Goal: Task Accomplishment & Management: Use online tool/utility

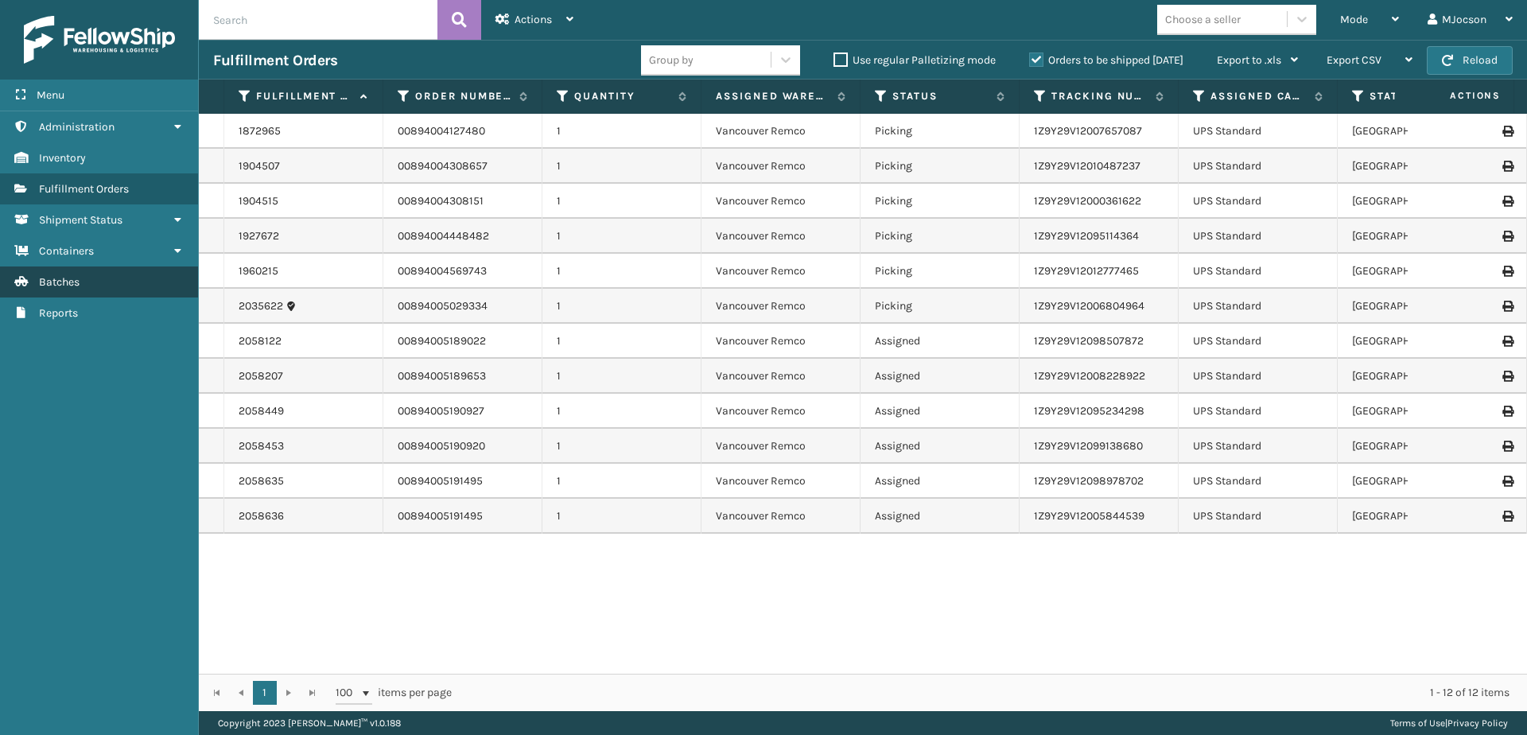
click at [52, 281] on span "Batches" at bounding box center [59, 282] width 41 height 14
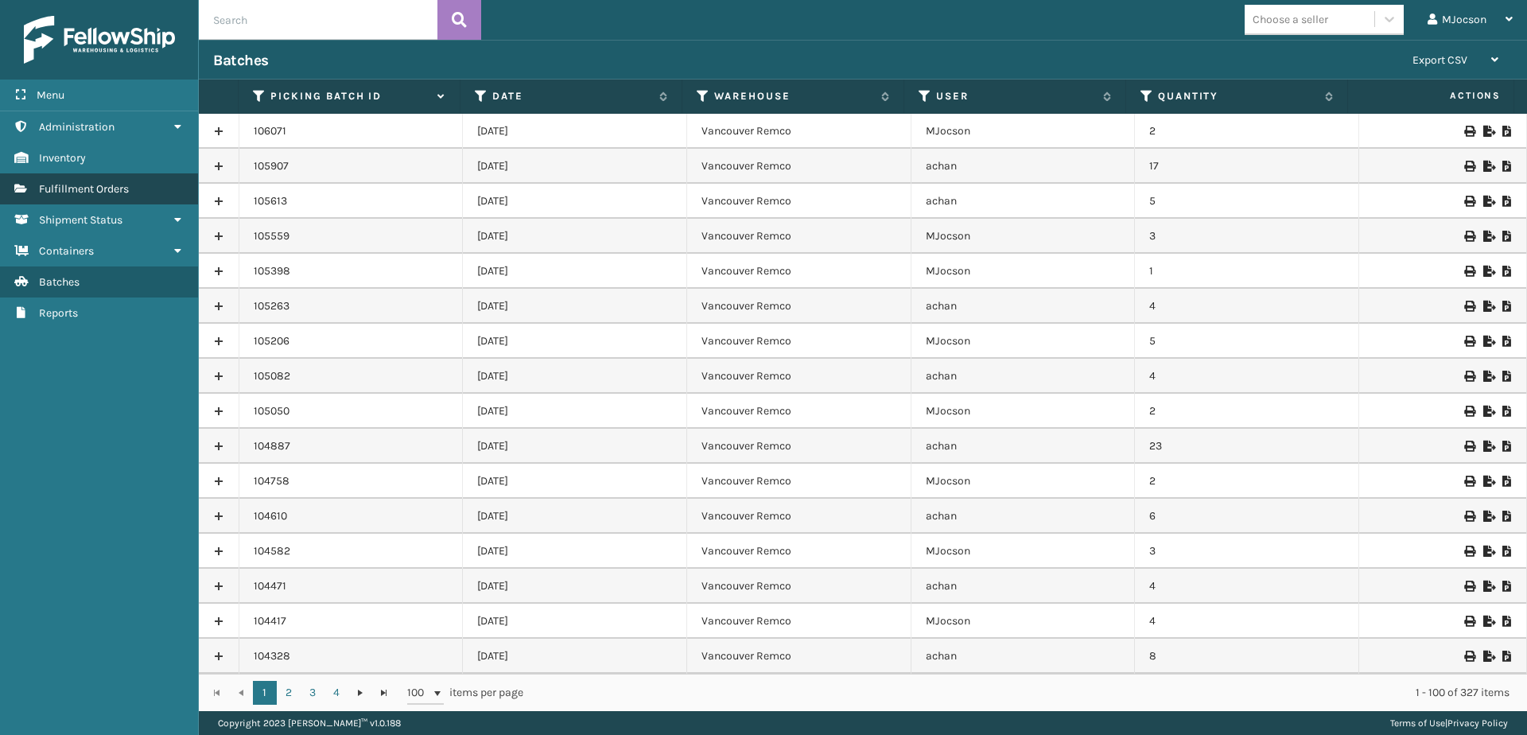
click at [107, 181] on link "Fulfillment Orders" at bounding box center [99, 188] width 198 height 31
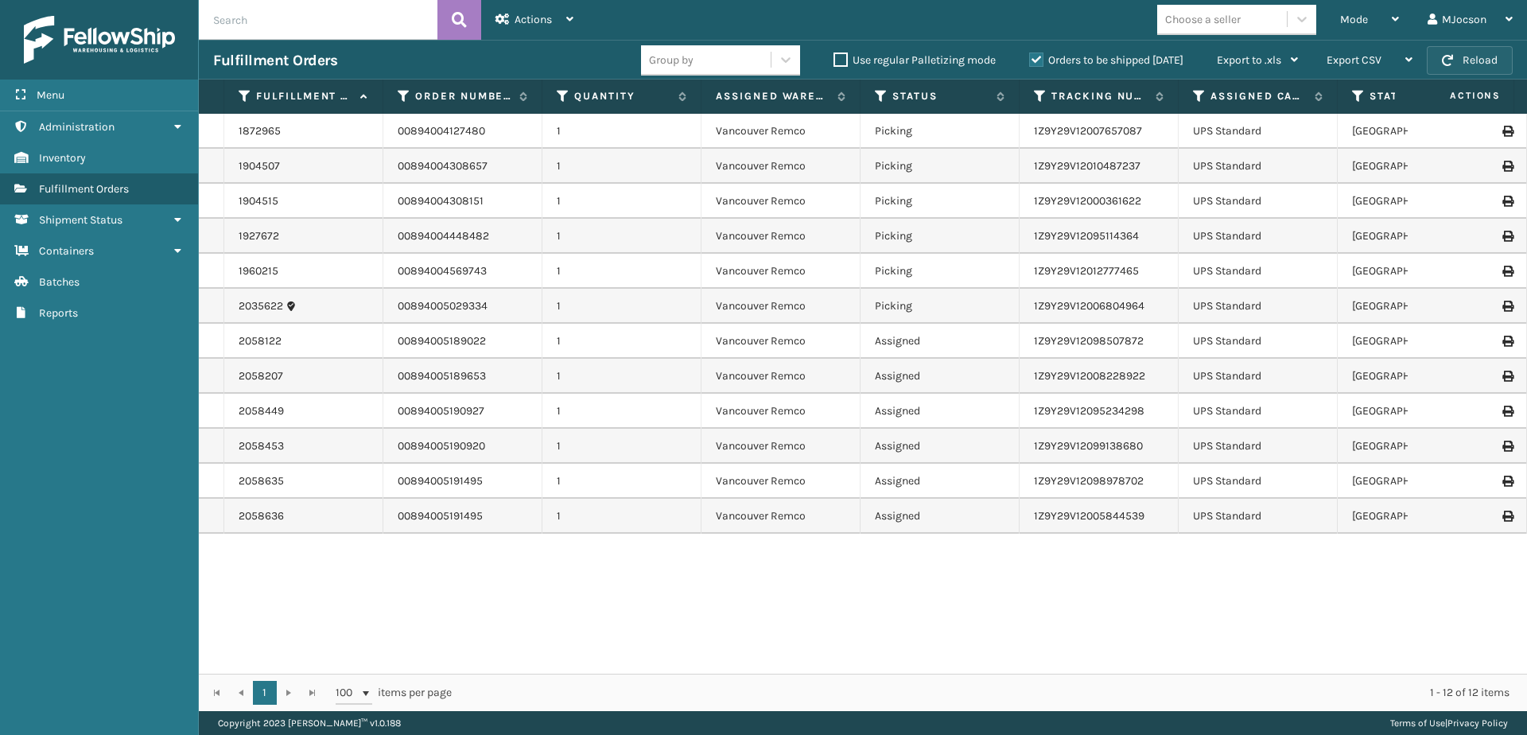
click at [1467, 60] on button "Reload" at bounding box center [1470, 60] width 86 height 29
click at [1363, 16] on span "Mode" at bounding box center [1354, 20] width 28 height 14
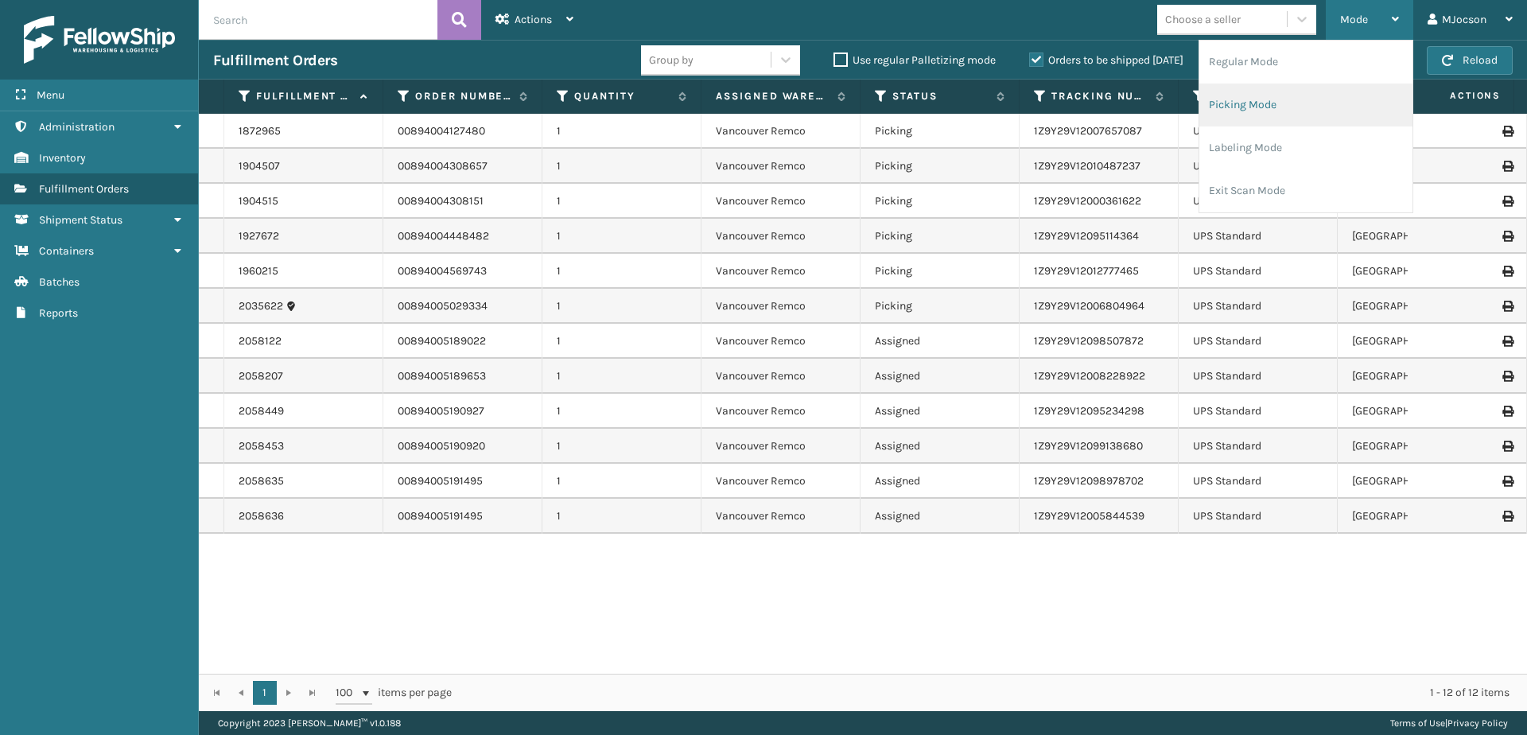
click at [1286, 110] on li "Picking Mode" at bounding box center [1305, 105] width 213 height 43
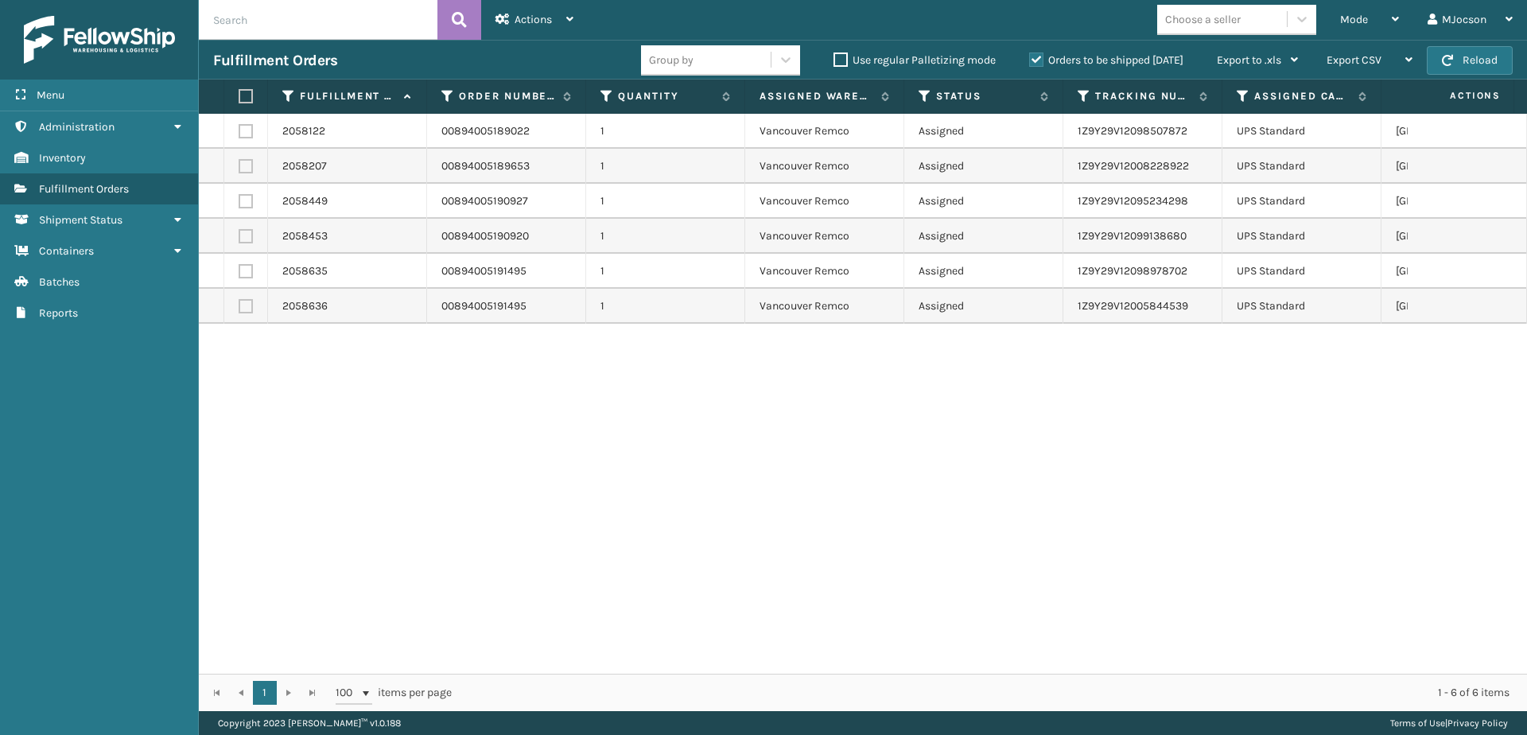
click at [242, 91] on label at bounding box center [244, 96] width 10 height 14
click at [239, 91] on input "checkbox" at bounding box center [239, 96] width 1 height 10
checkbox input "true"
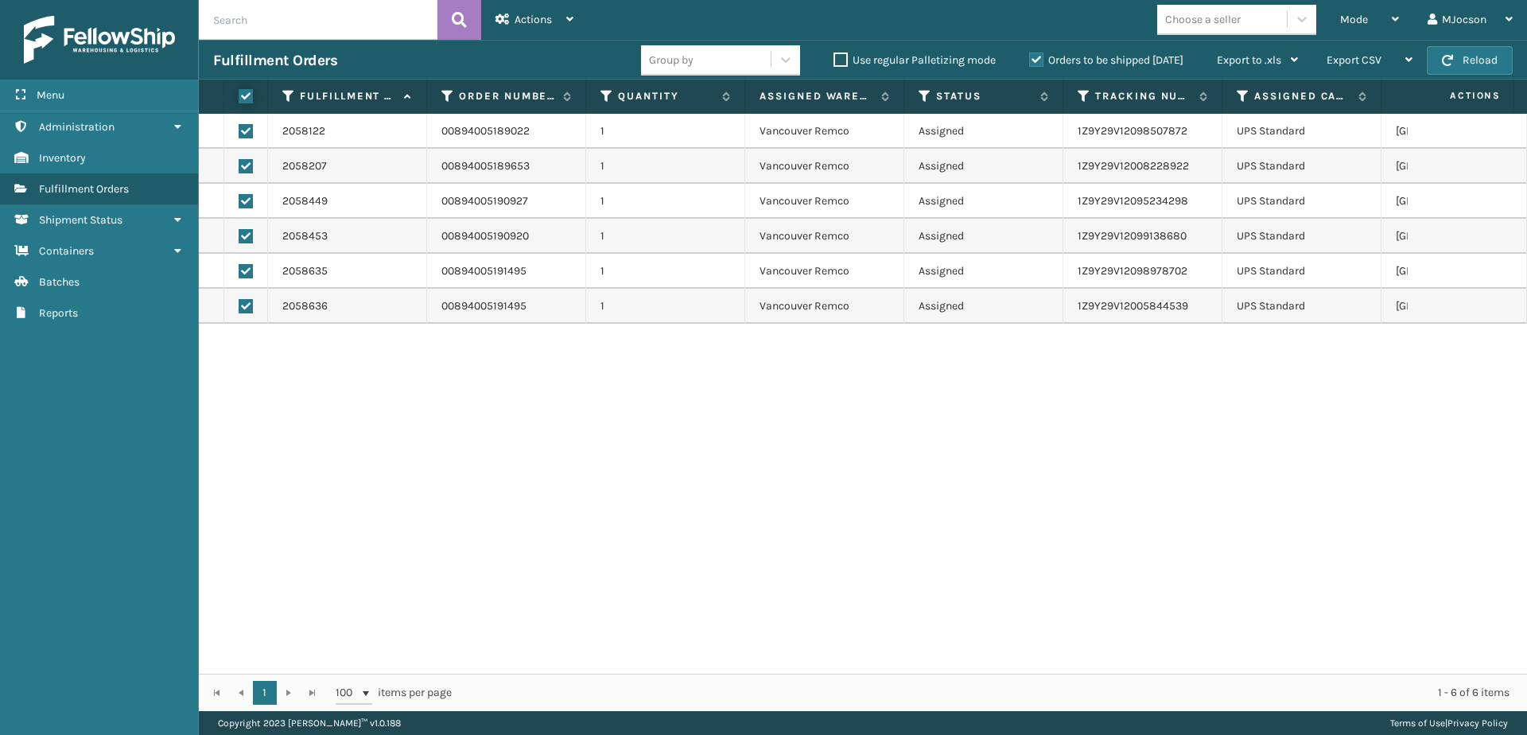
checkbox input "true"
click at [527, 15] on span "Actions" at bounding box center [533, 20] width 37 height 14
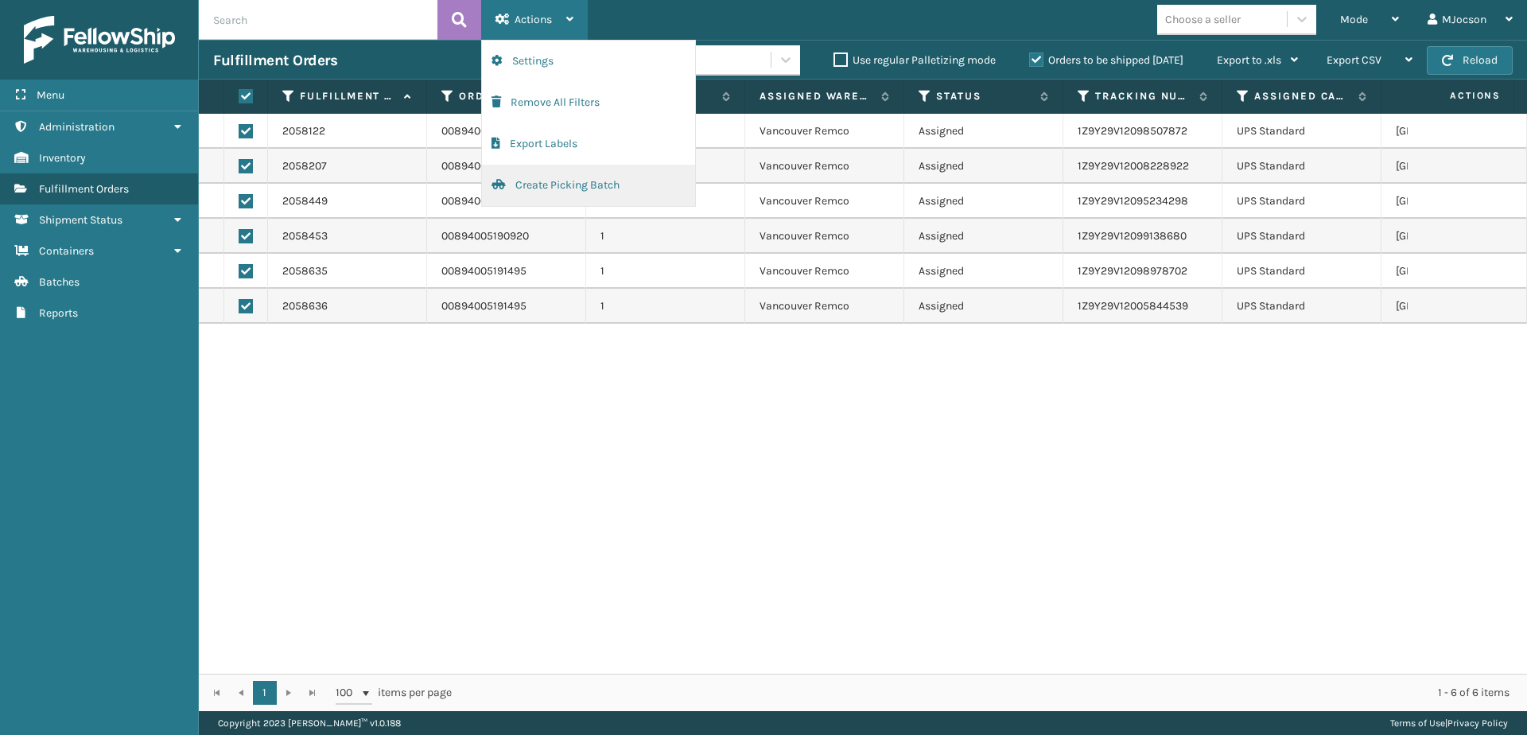
click at [545, 184] on button "Create Picking Batch" at bounding box center [588, 185] width 213 height 41
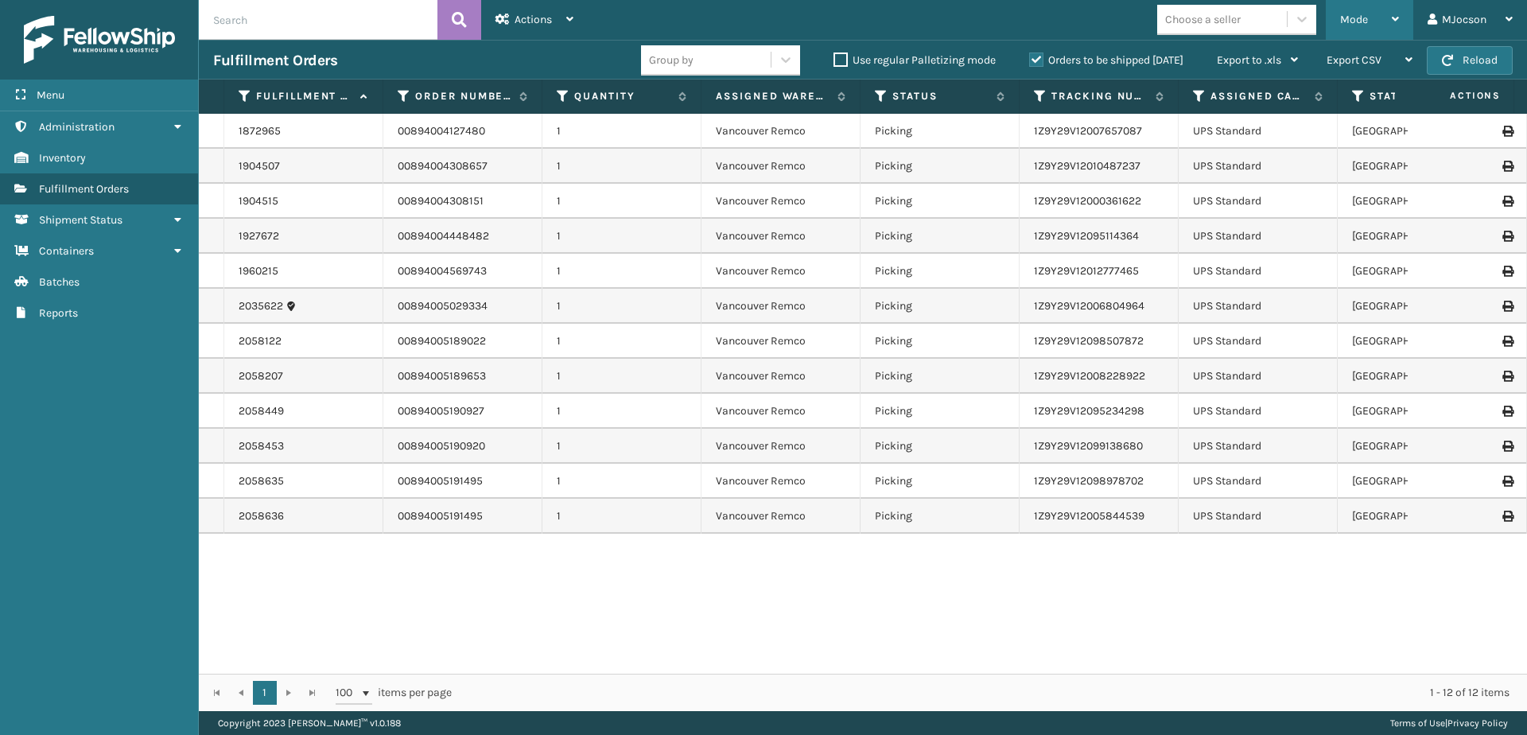
click at [1378, 21] on div "Mode" at bounding box center [1369, 20] width 59 height 40
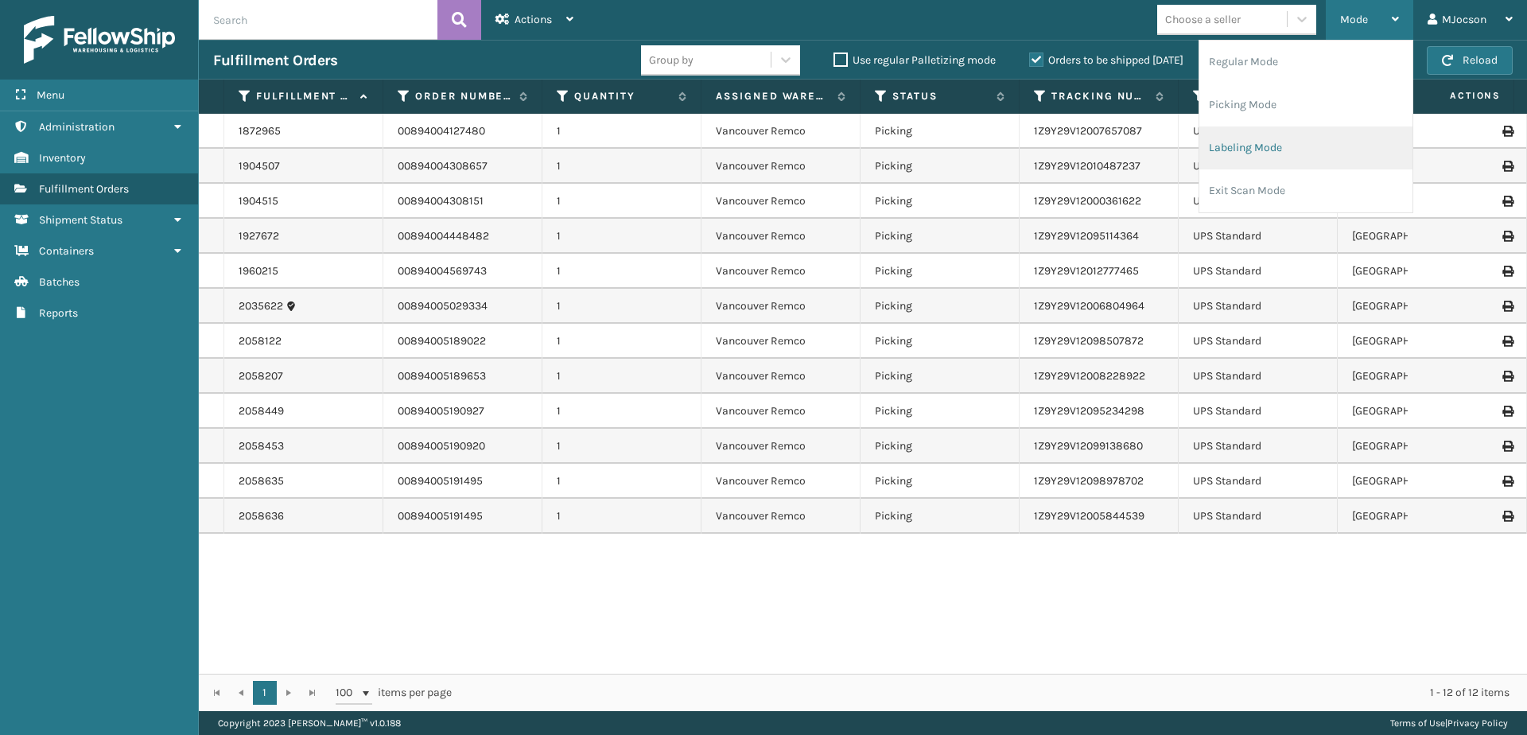
click at [1293, 151] on li "Labeling Mode" at bounding box center [1305, 147] width 213 height 43
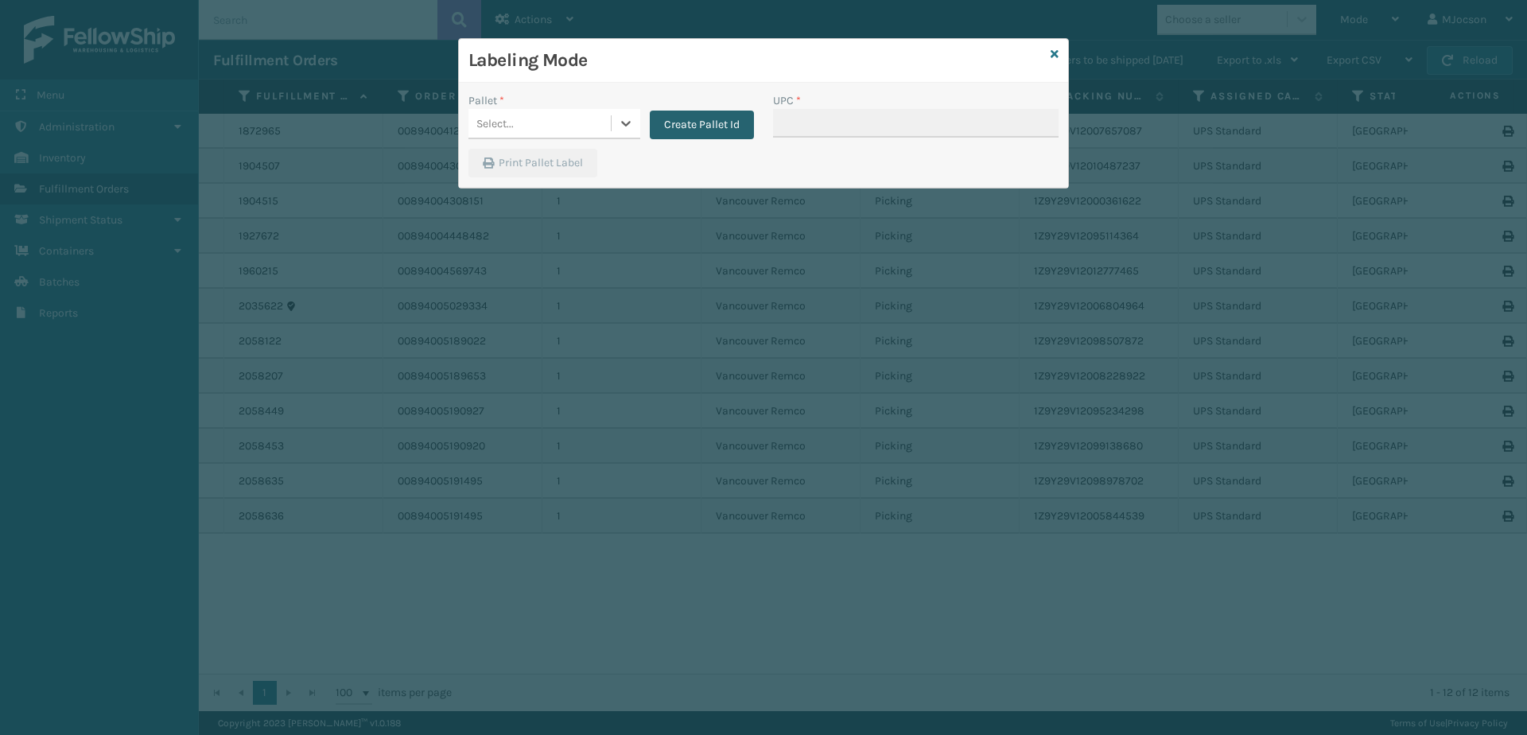
click at [705, 122] on button "Create Pallet Id" at bounding box center [702, 125] width 104 height 29
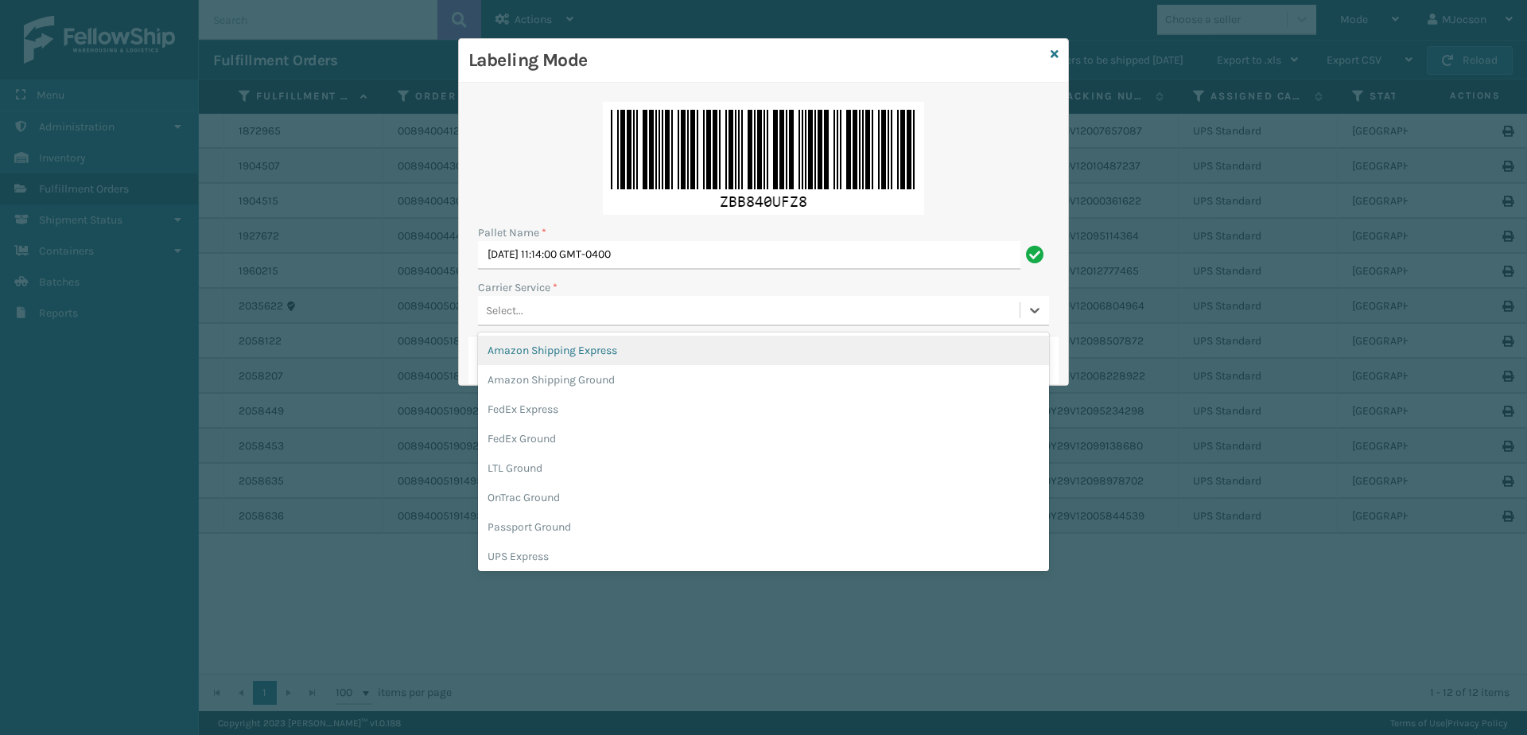
click at [509, 309] on div "Select..." at bounding box center [504, 310] width 37 height 17
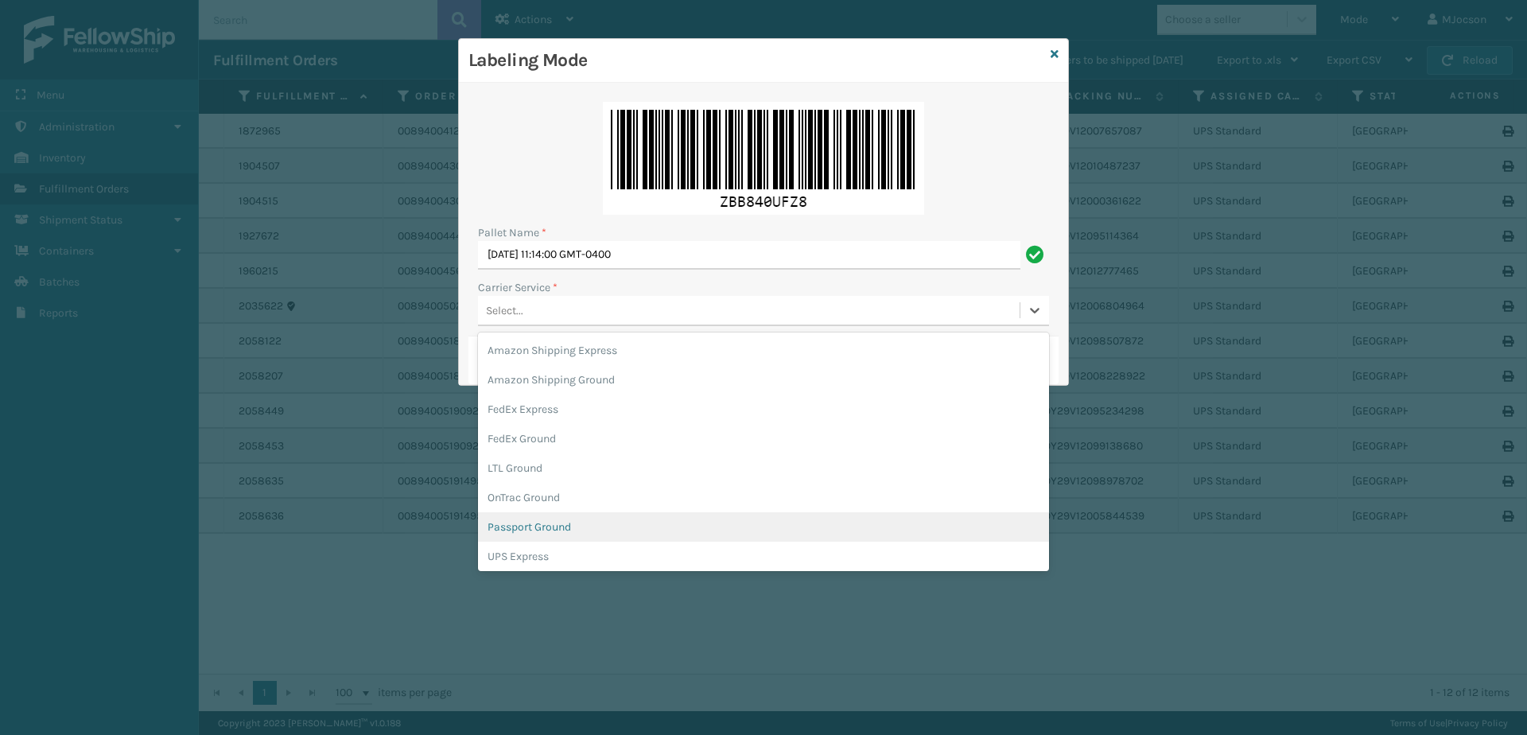
scroll to position [80, 0]
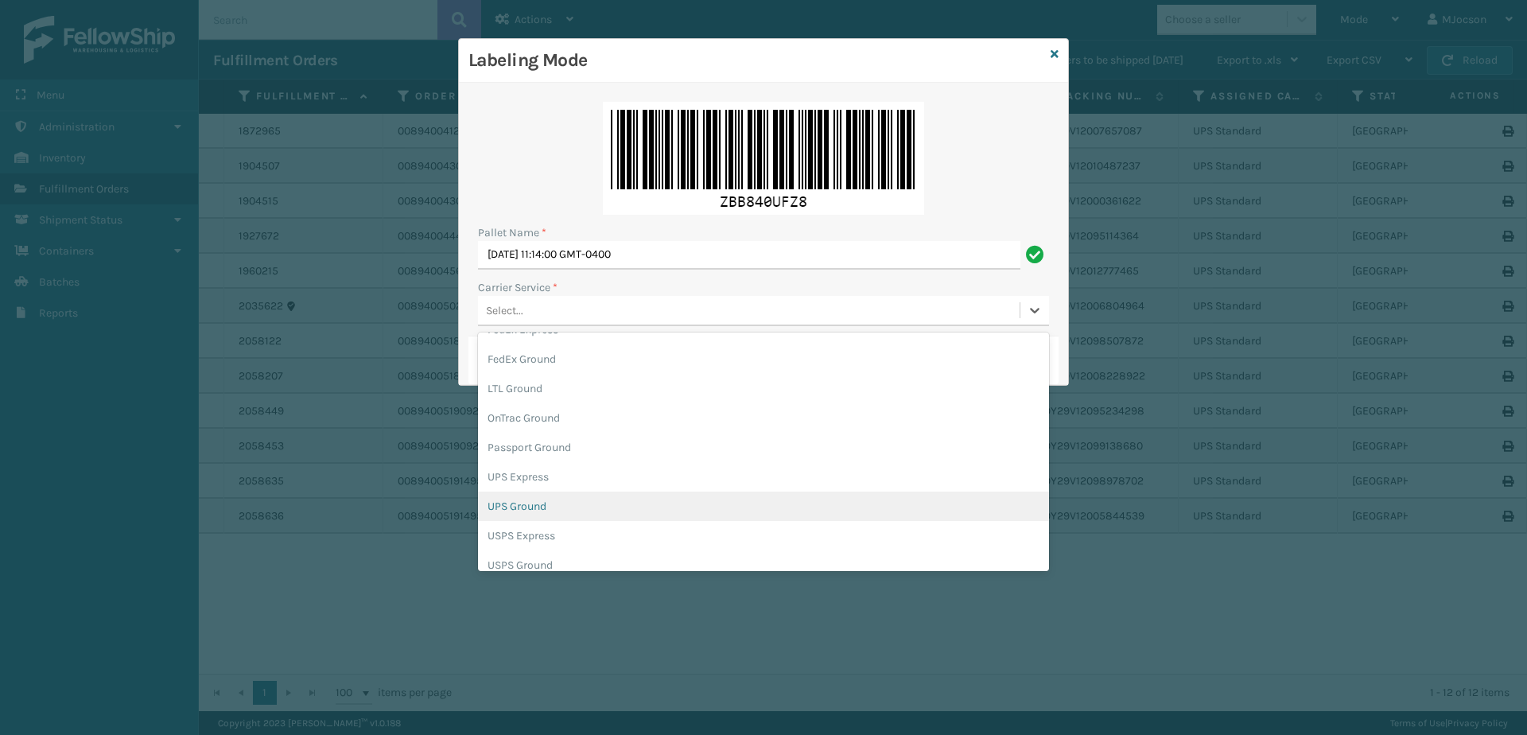
click at [569, 505] on div "UPS Ground" at bounding box center [763, 506] width 571 height 29
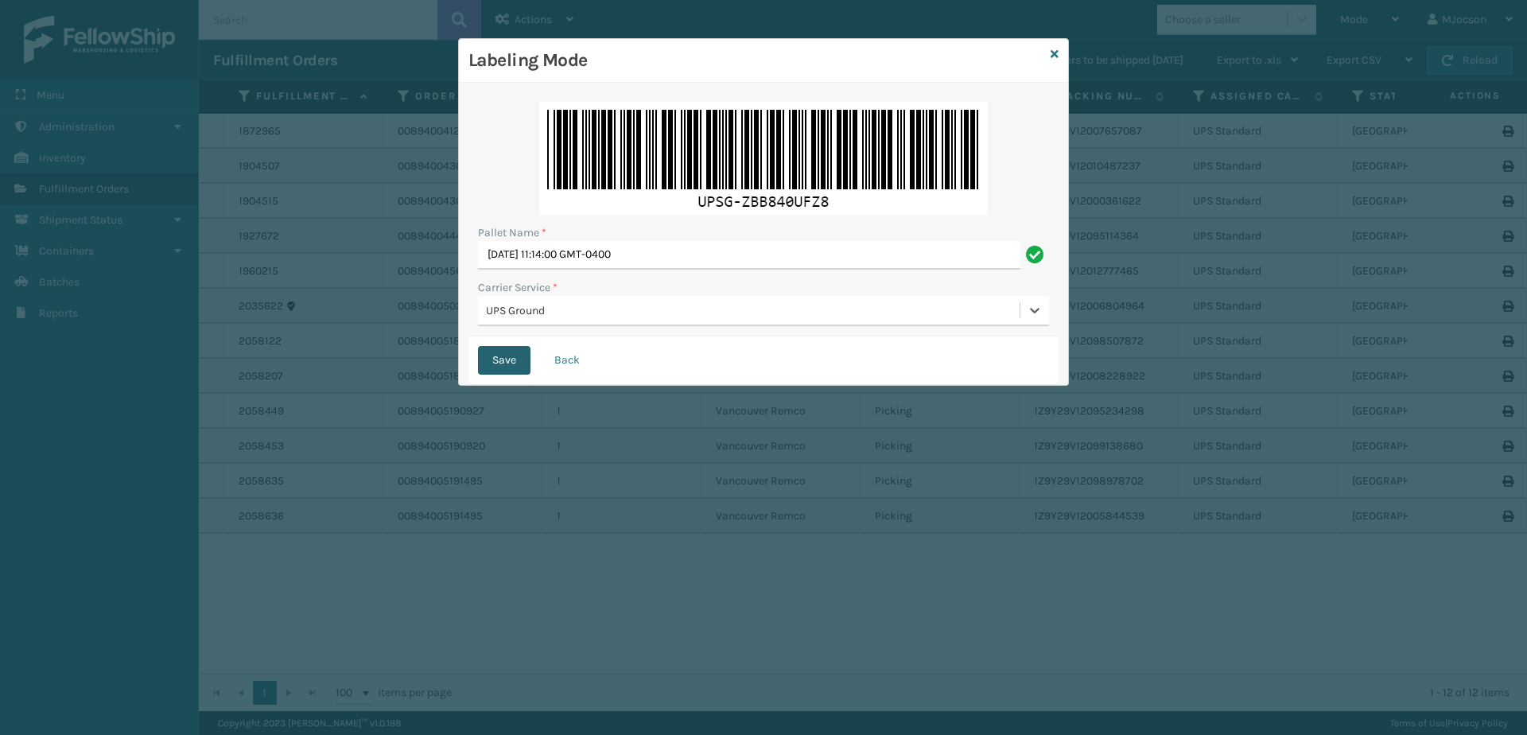
click at [500, 365] on button "Save" at bounding box center [504, 360] width 52 height 29
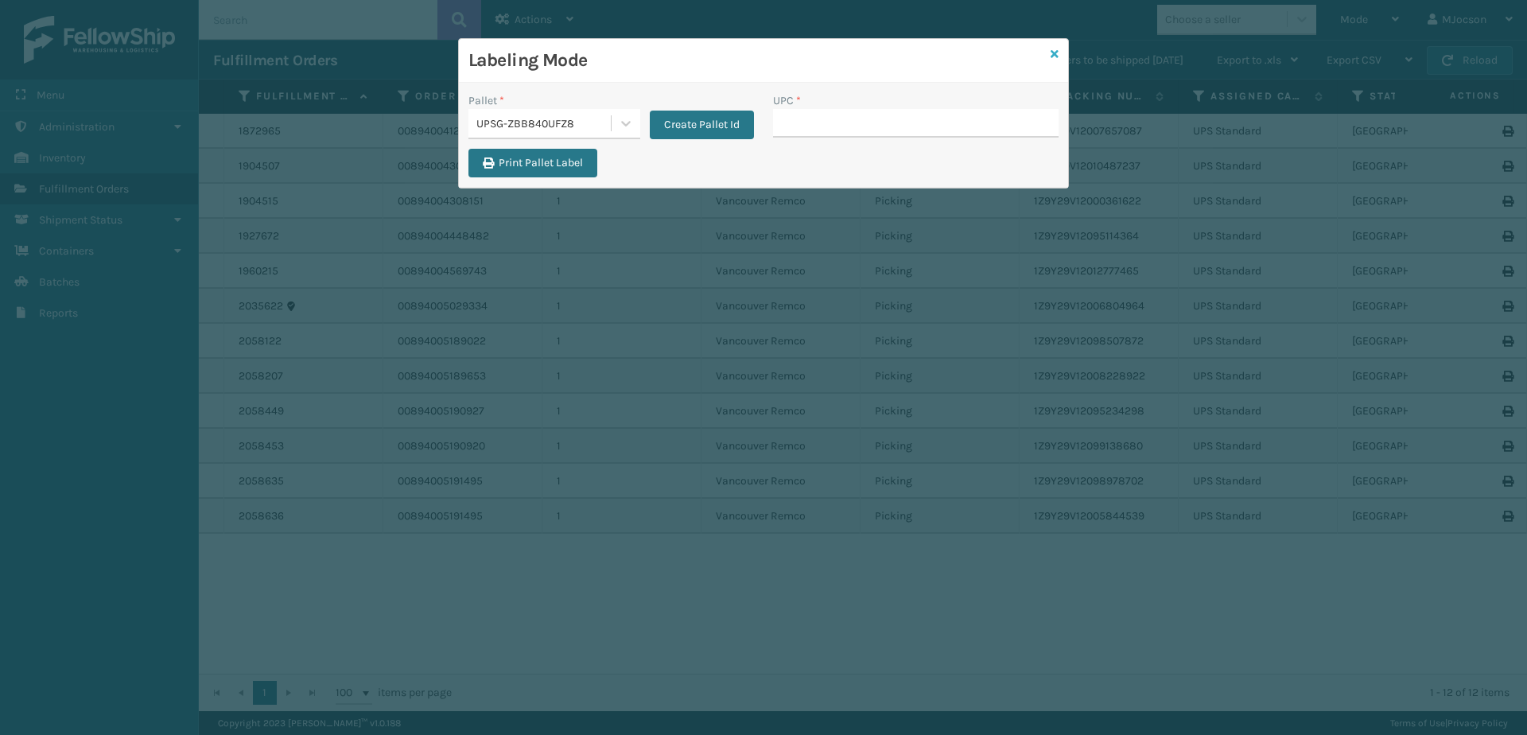
click at [1058, 53] on icon at bounding box center [1055, 54] width 8 height 11
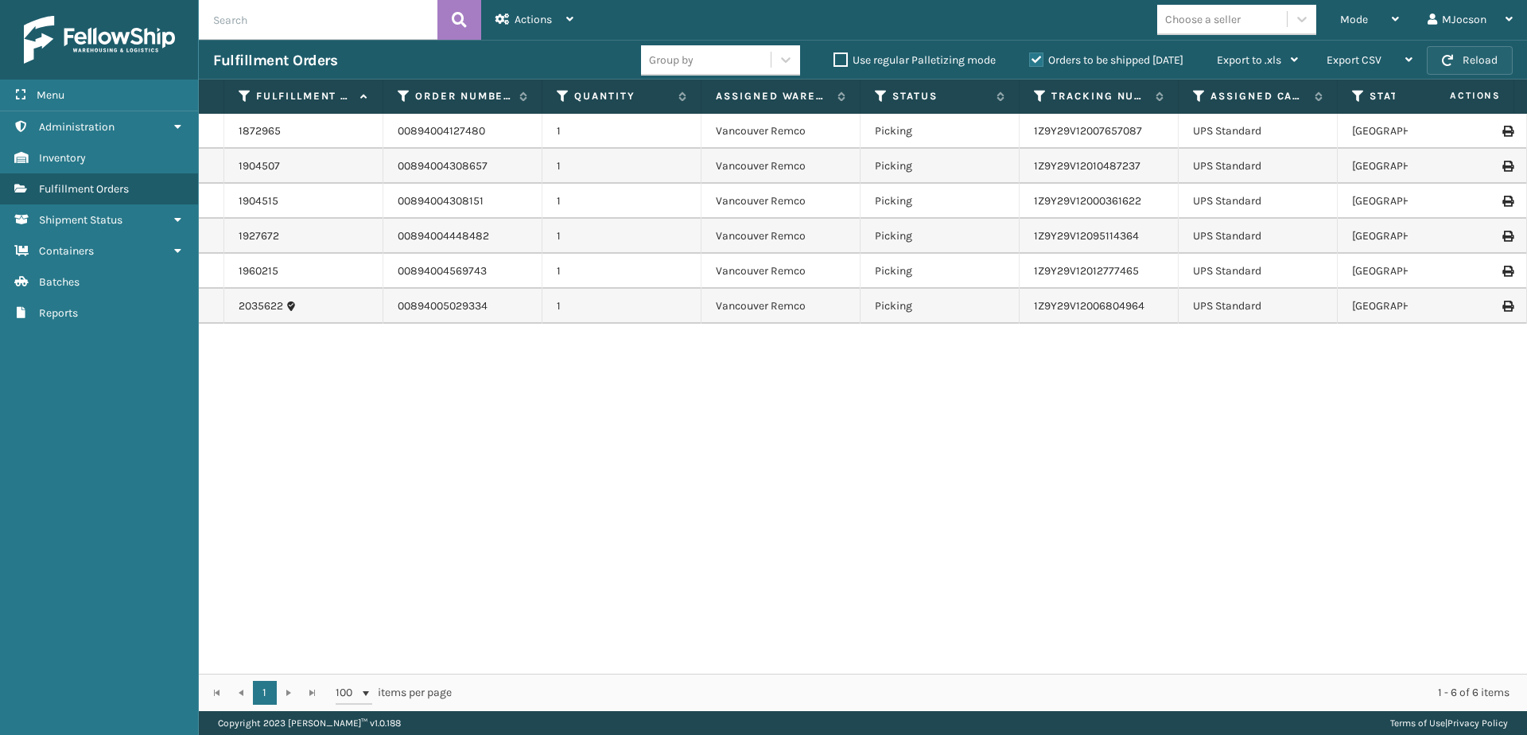
click at [1468, 50] on button "Reload" at bounding box center [1470, 60] width 86 height 29
